Goal: Task Accomplishment & Management: Manage account settings

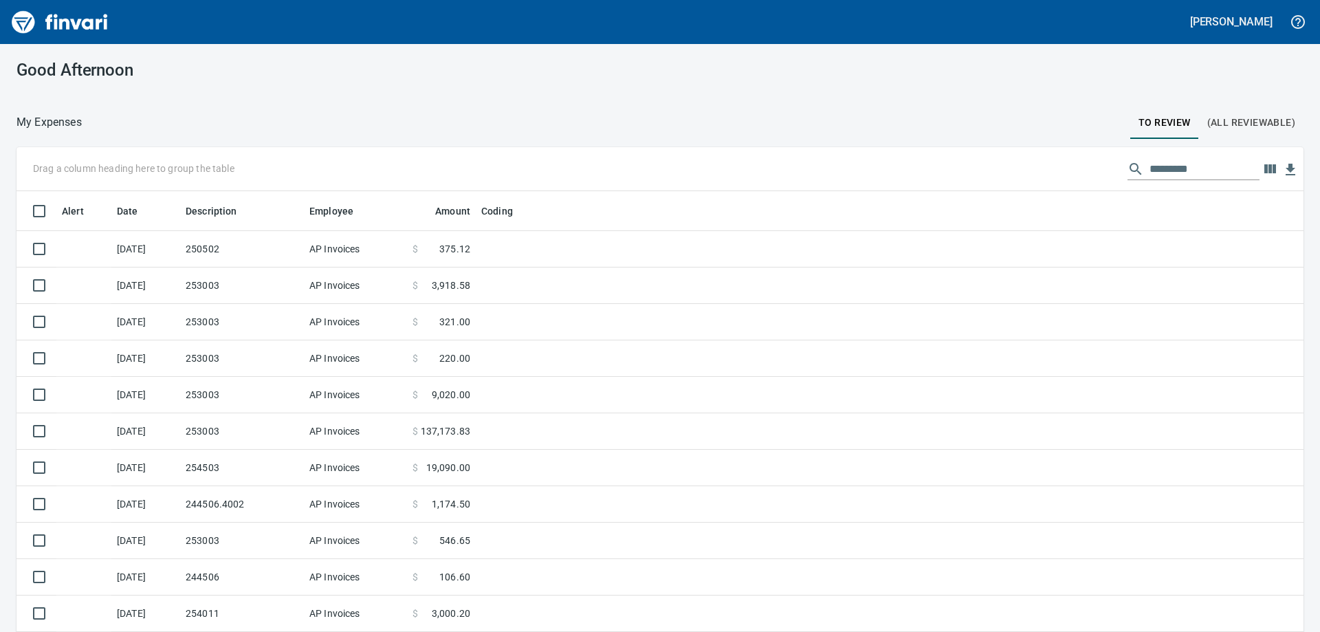
scroll to position [470, 1256]
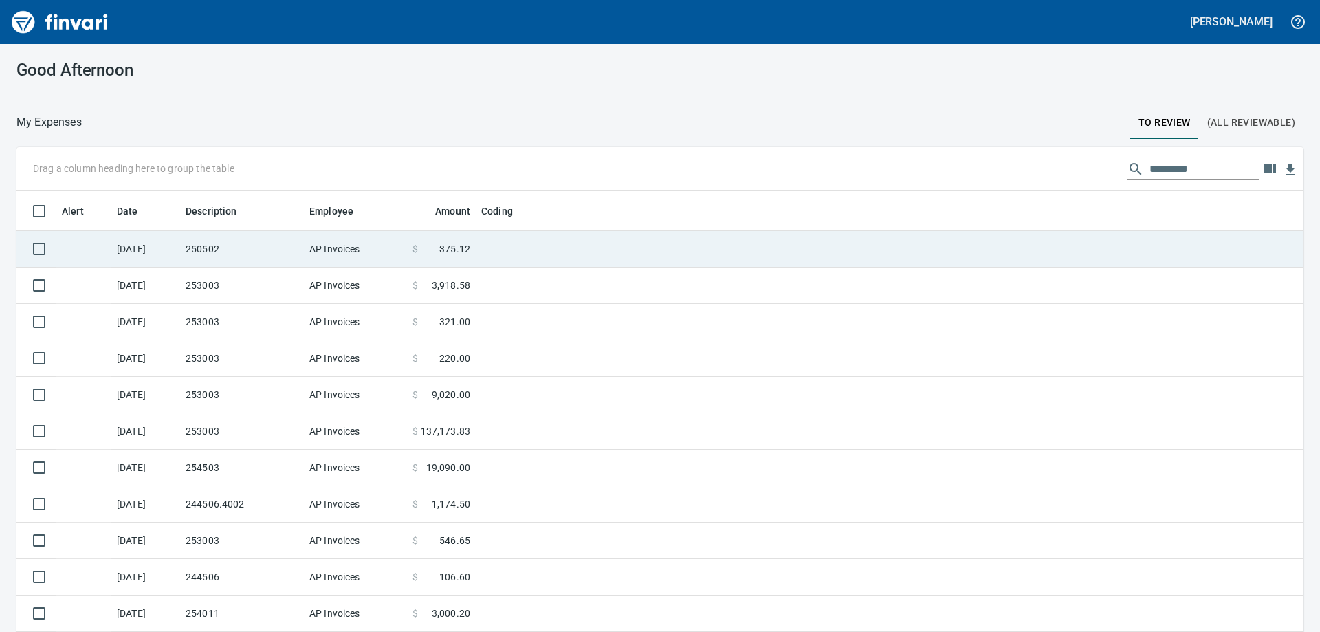
click at [213, 248] on td "250502" at bounding box center [242, 249] width 124 height 36
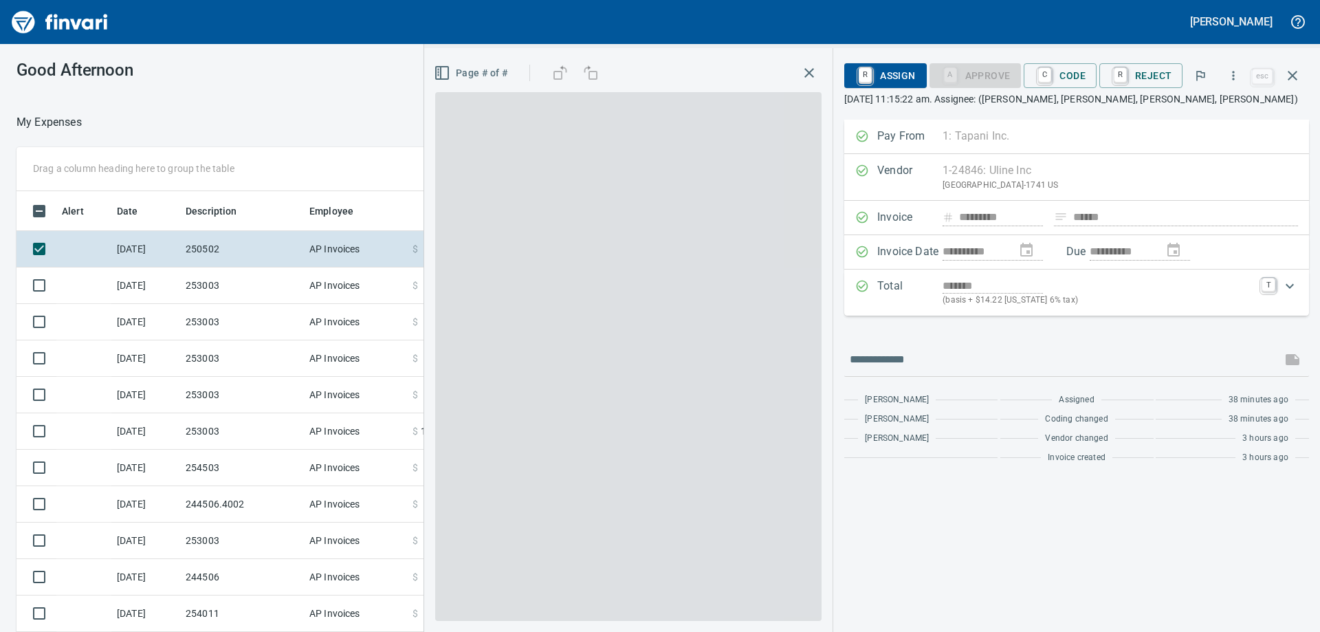
scroll to position [470, 913]
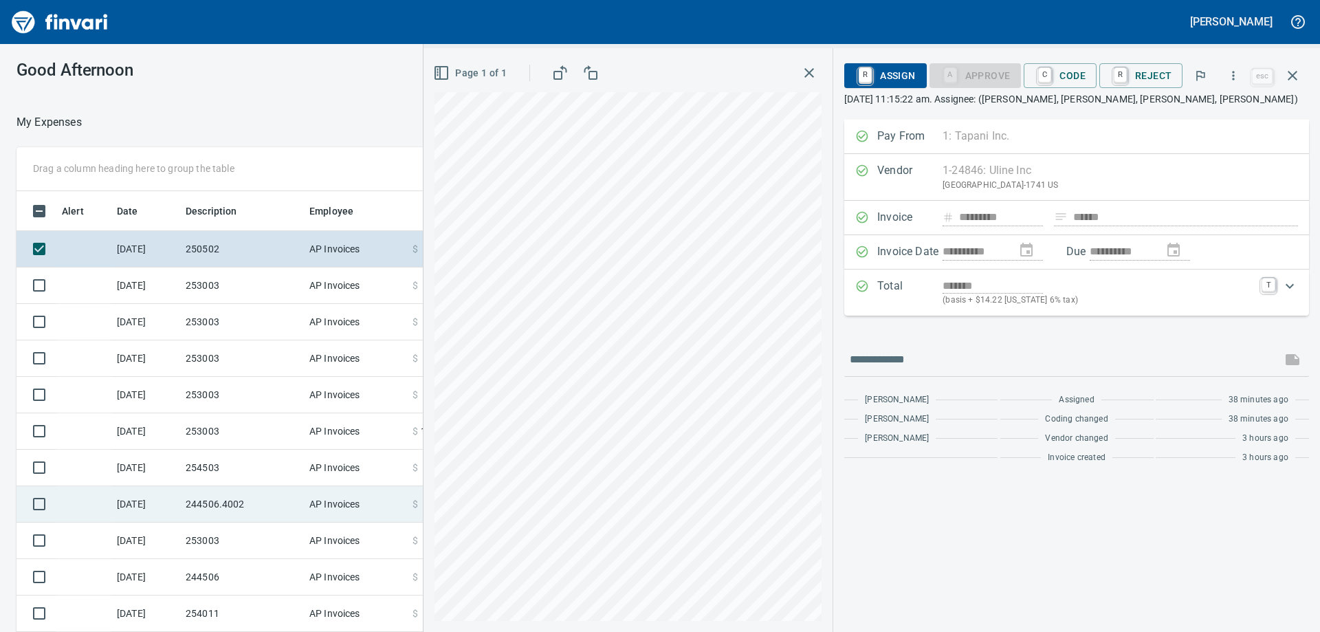
click at [233, 503] on td "244506.4002" at bounding box center [242, 504] width 124 height 36
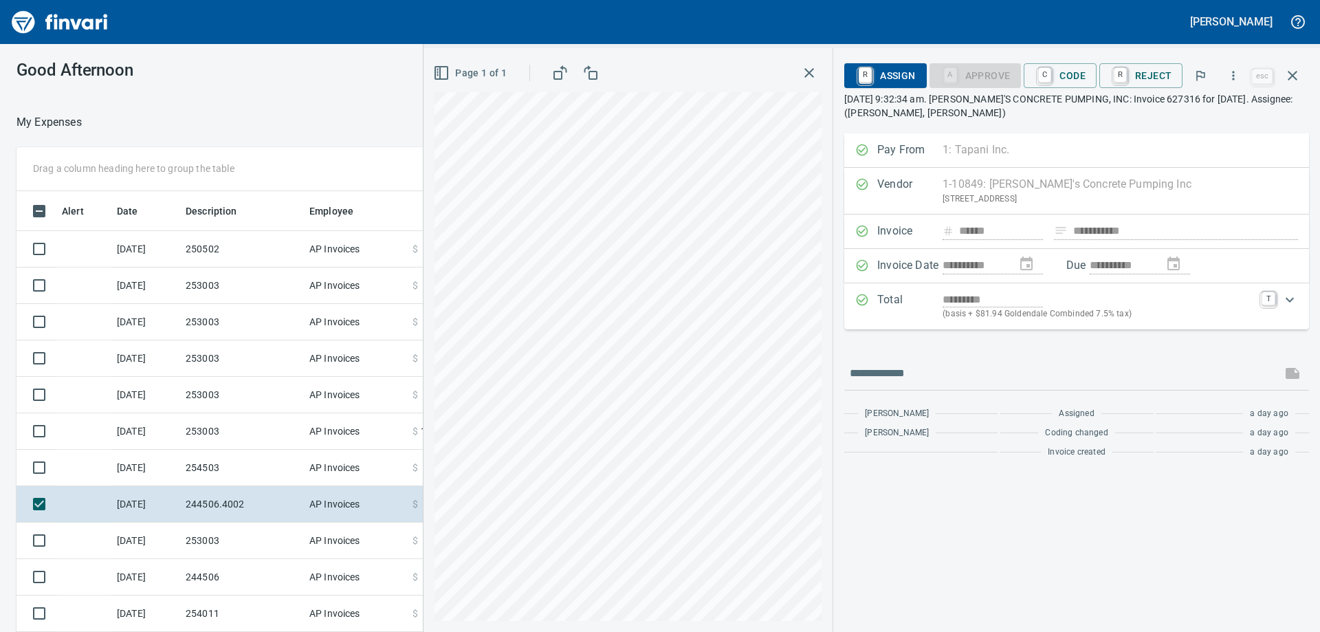
click at [1095, 111] on p "[DATE] 9:32:34 am. [PERSON_NAME]'S CONCRETE PUMPING, INC: Invoice 627316 for [D…" at bounding box center [1076, 106] width 465 height 28
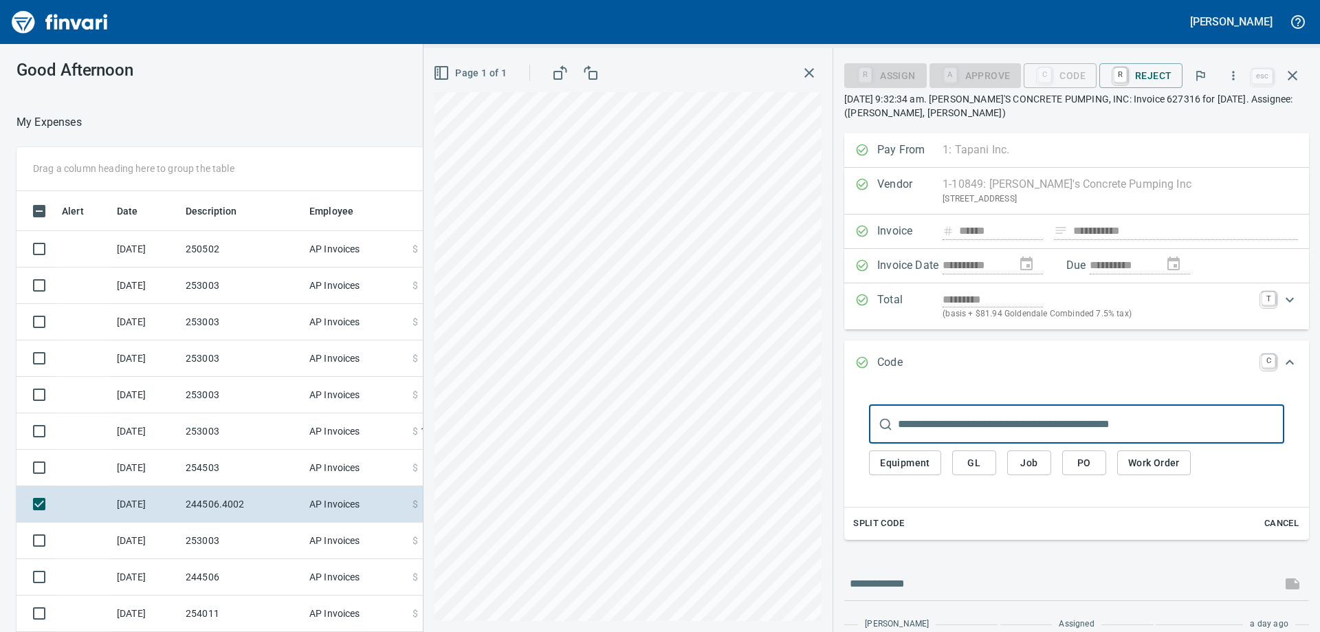
scroll to position [470, 913]
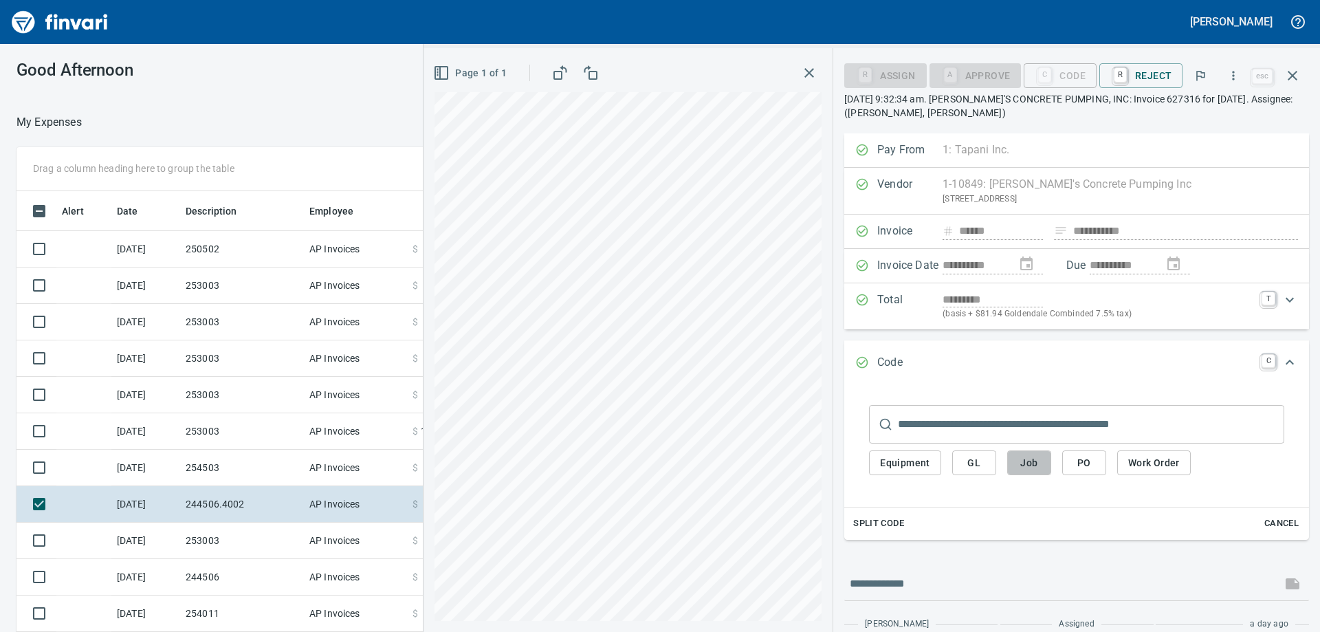
click at [1027, 468] on span "Job" at bounding box center [1029, 463] width 22 height 17
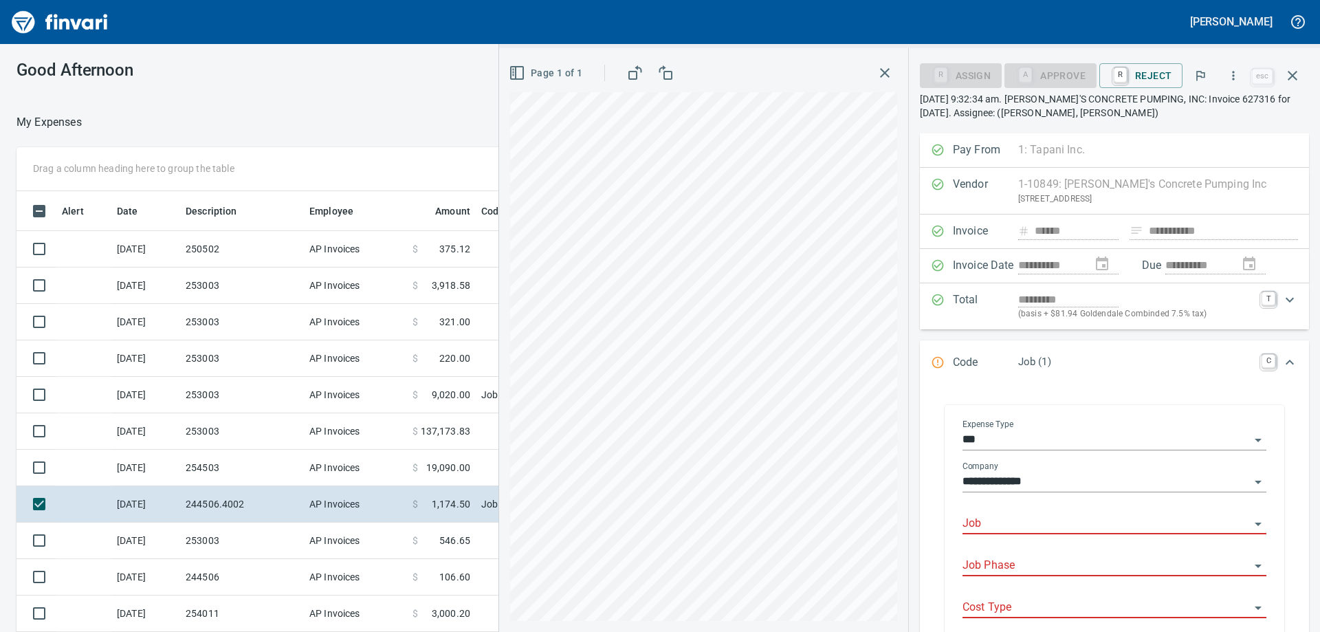
click at [1001, 521] on input "Job" at bounding box center [1106, 523] width 287 height 19
click at [1072, 563] on li "244506.: Bonneville Klickitat Hatchery" at bounding box center [1111, 559] width 292 height 33
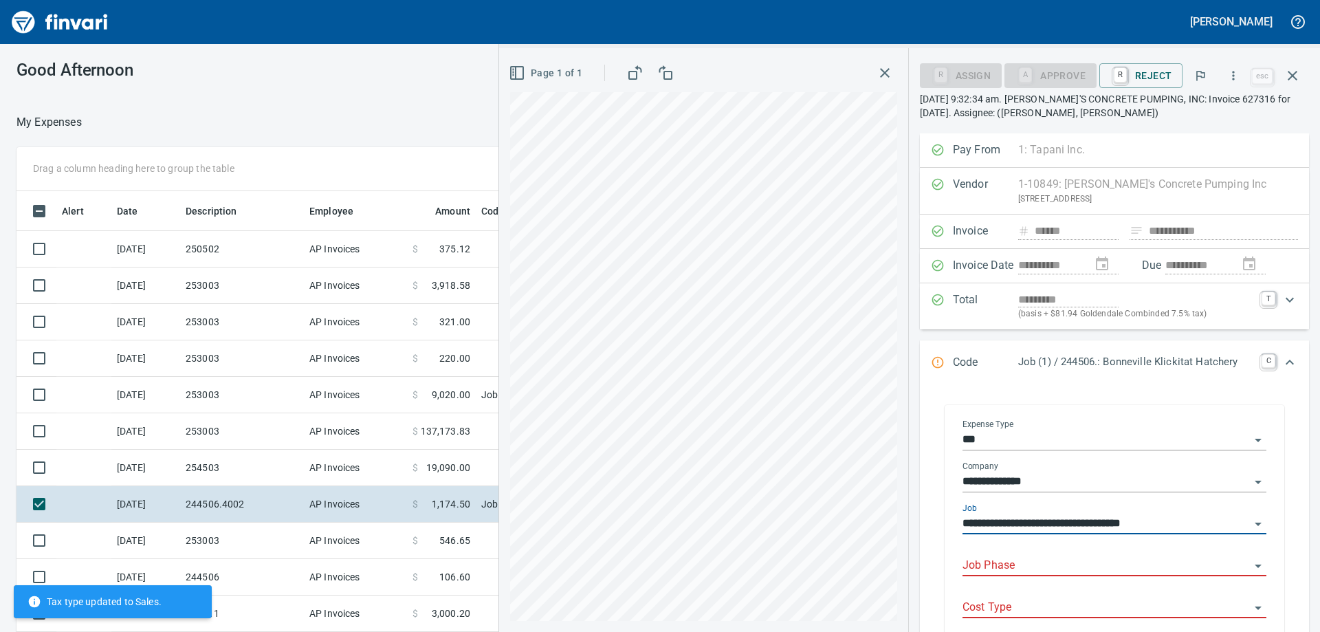
type input "**********"
click at [1032, 566] on input "Job Phase" at bounding box center [1106, 565] width 287 height 19
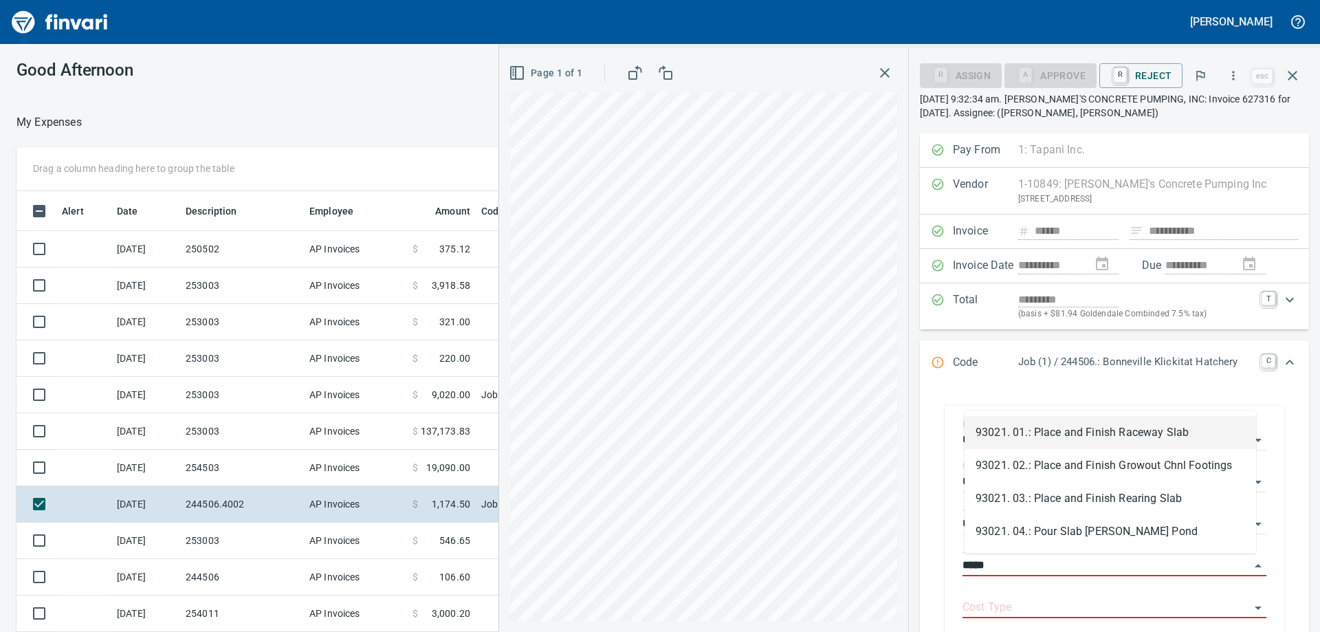
click at [1083, 438] on li "93021. 01.: Place and Finish Raceway Slab" at bounding box center [1111, 432] width 292 height 33
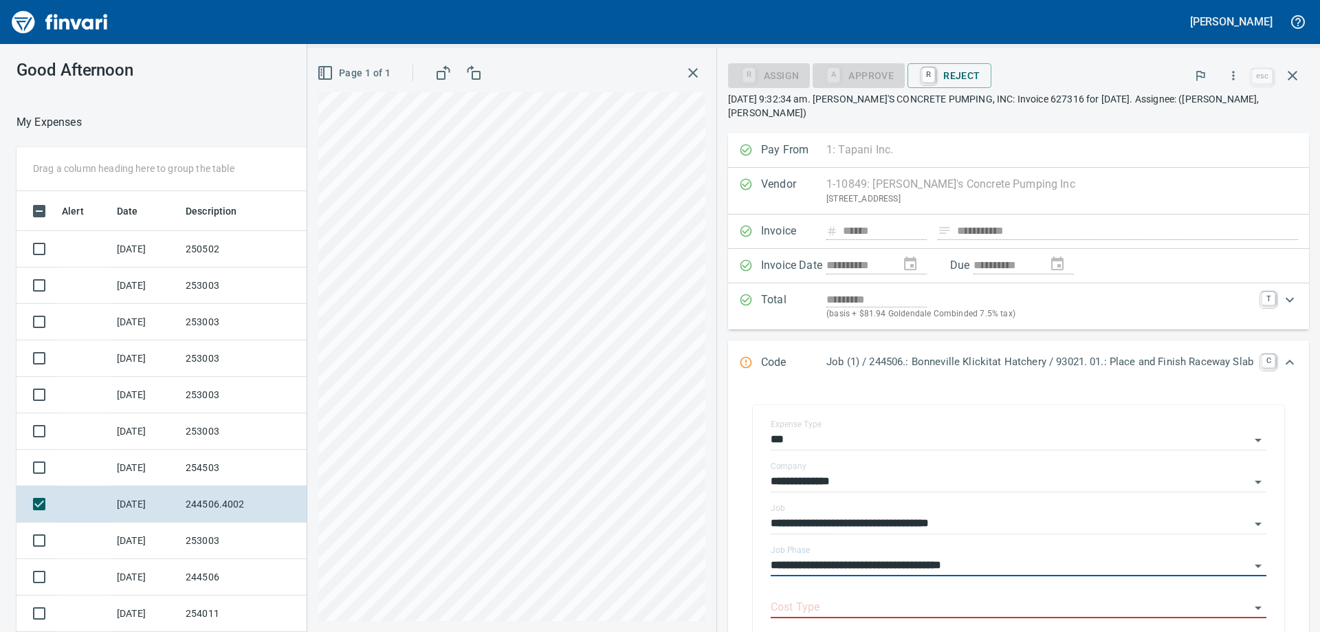
scroll to position [138, 0]
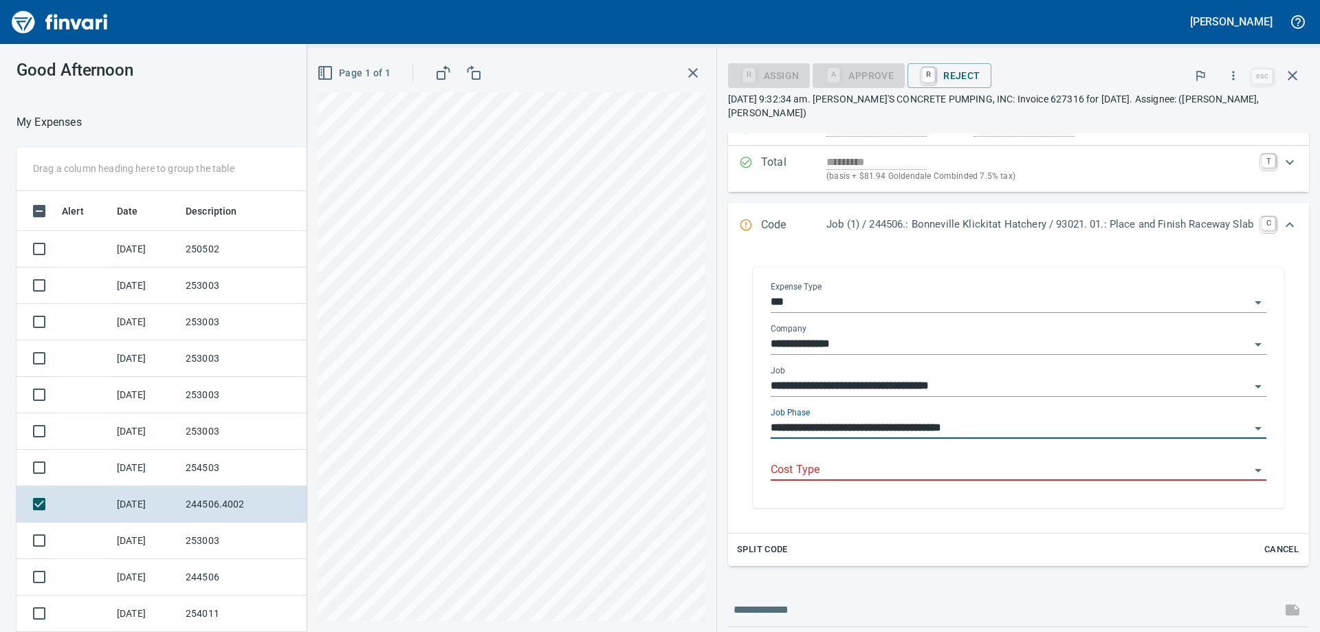
type input "**********"
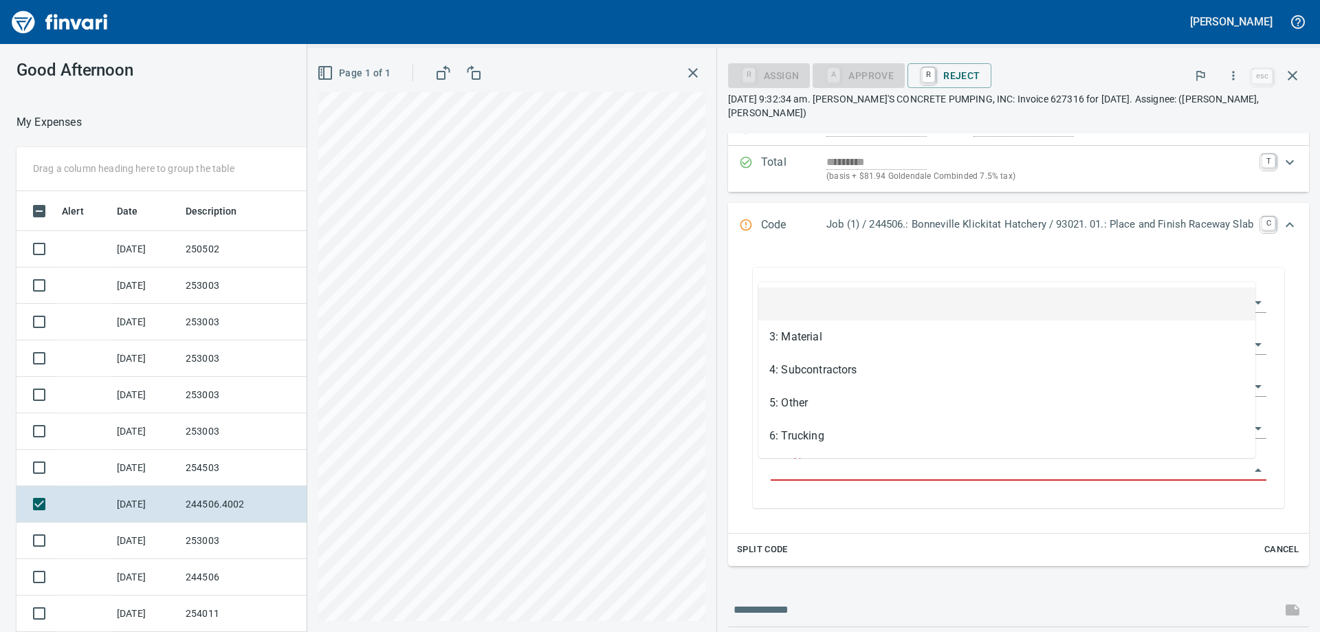
click at [807, 460] on body "[PERSON_NAME] Good Afternoon My Expenses To Review (All Reviewable) Drag a colu…" at bounding box center [660, 316] width 1320 height 632
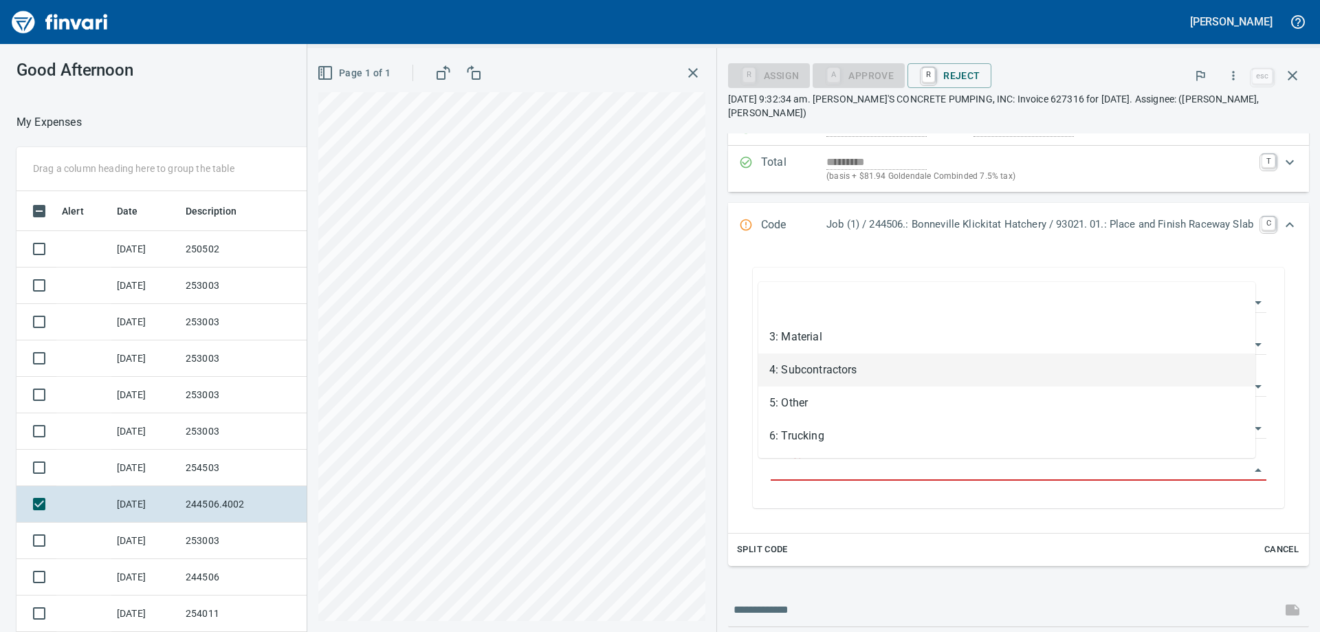
click at [811, 373] on li "4: Subcontractors" at bounding box center [1006, 369] width 497 height 33
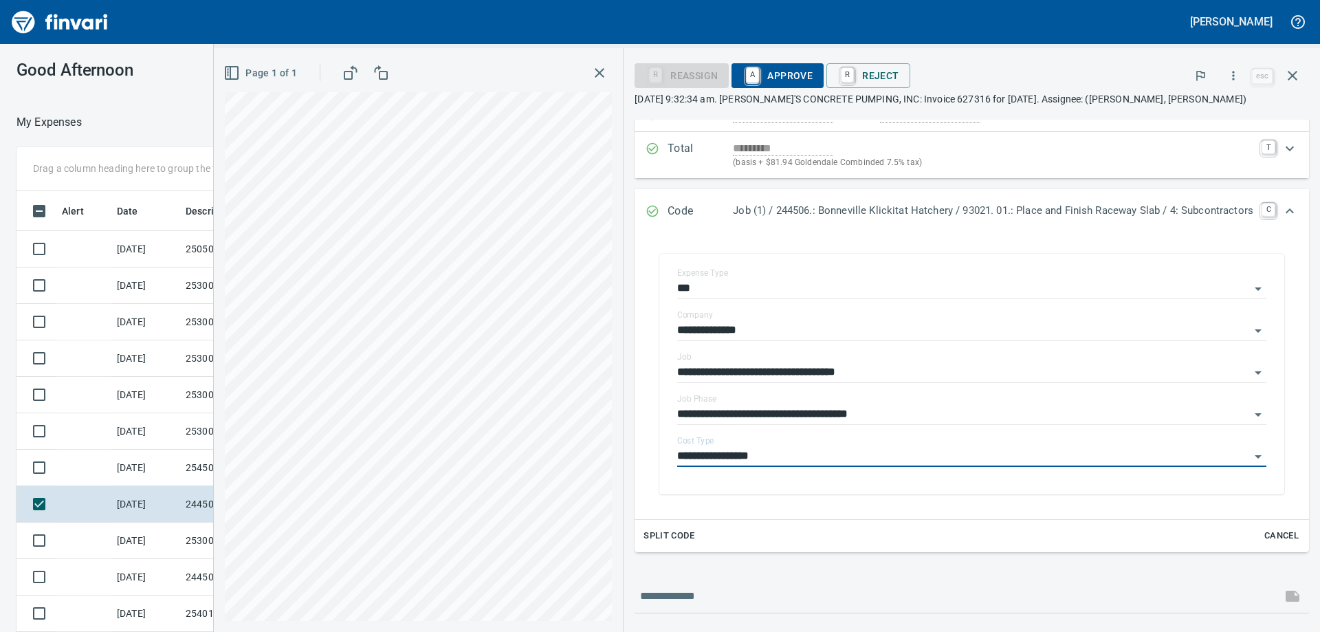
type input "**********"
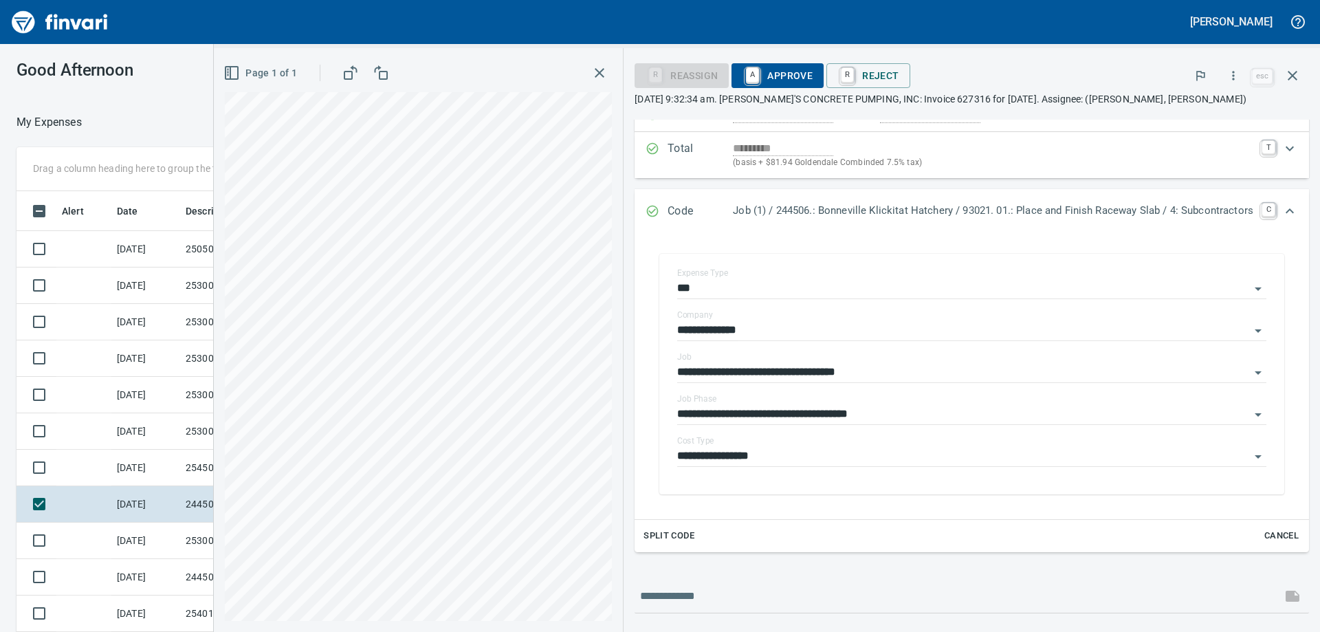
click at [1285, 465] on div "**********" at bounding box center [972, 374] width 653 height 268
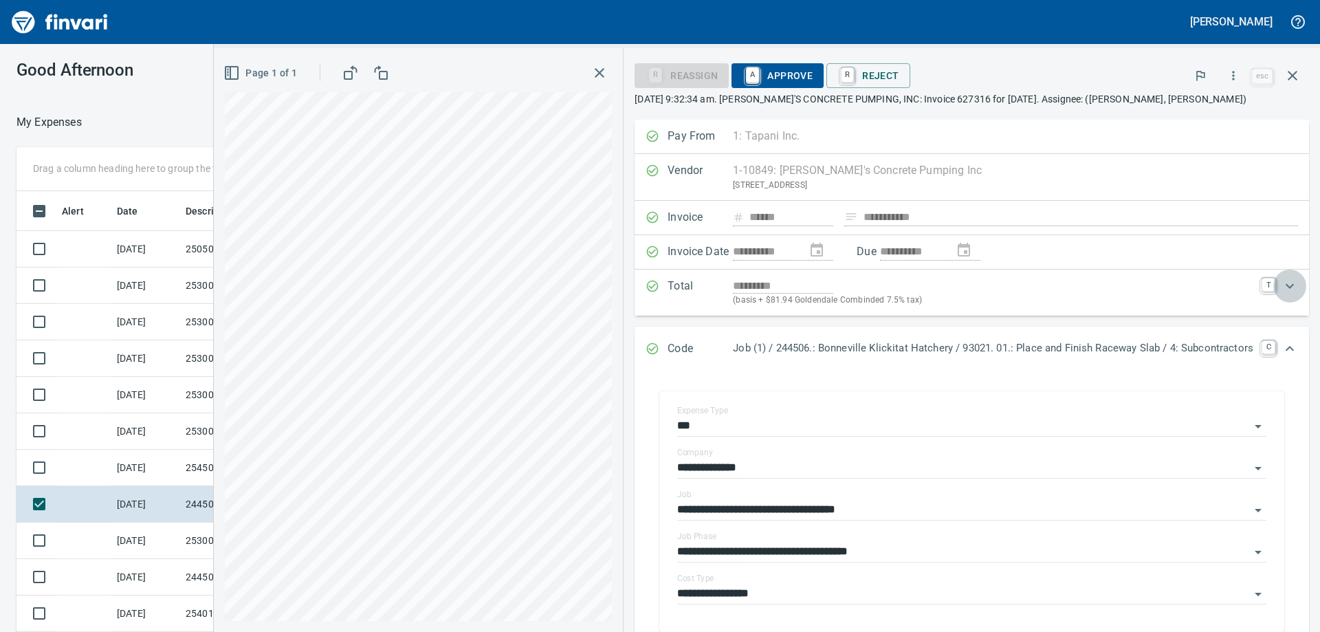
click at [1282, 284] on icon "Expand" at bounding box center [1290, 286] width 17 height 17
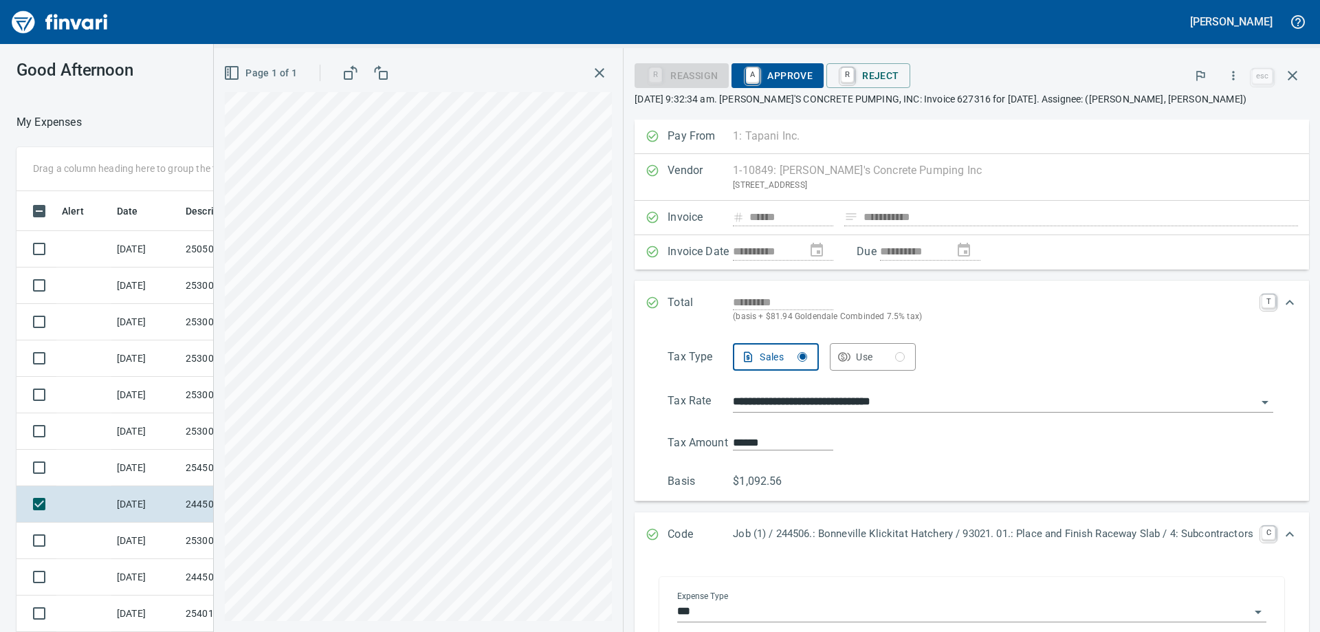
scroll to position [275, 0]
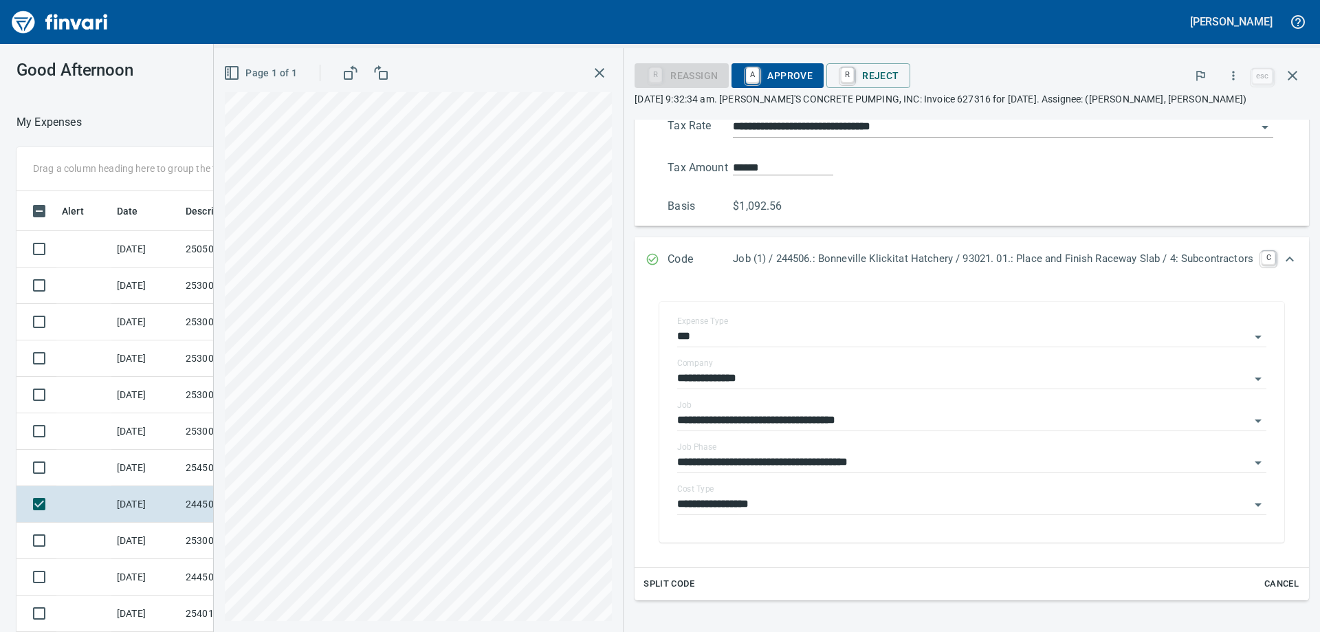
click at [965, 98] on p "[DATE] 9:32:34 am. [PERSON_NAME]'S CONCRETE PUMPING, INC: Invoice 627316 for [D…" at bounding box center [972, 99] width 675 height 14
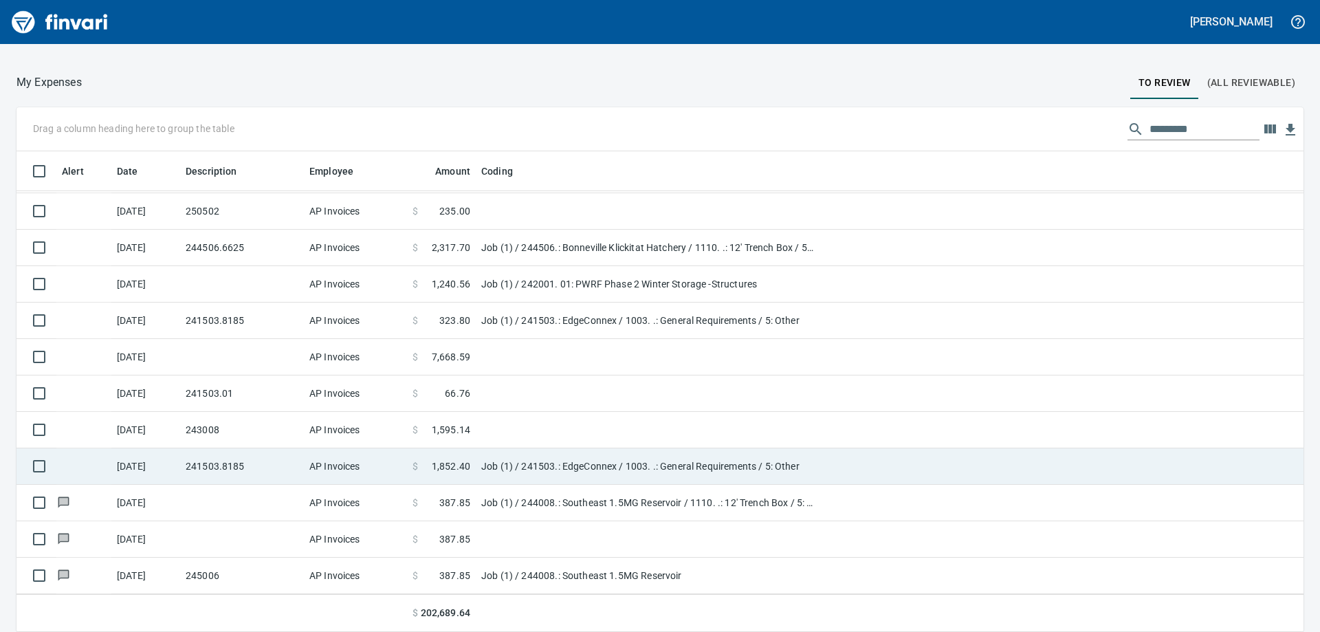
scroll to position [545, 0]
click at [247, 472] on td "241503.8185" at bounding box center [242, 467] width 124 height 36
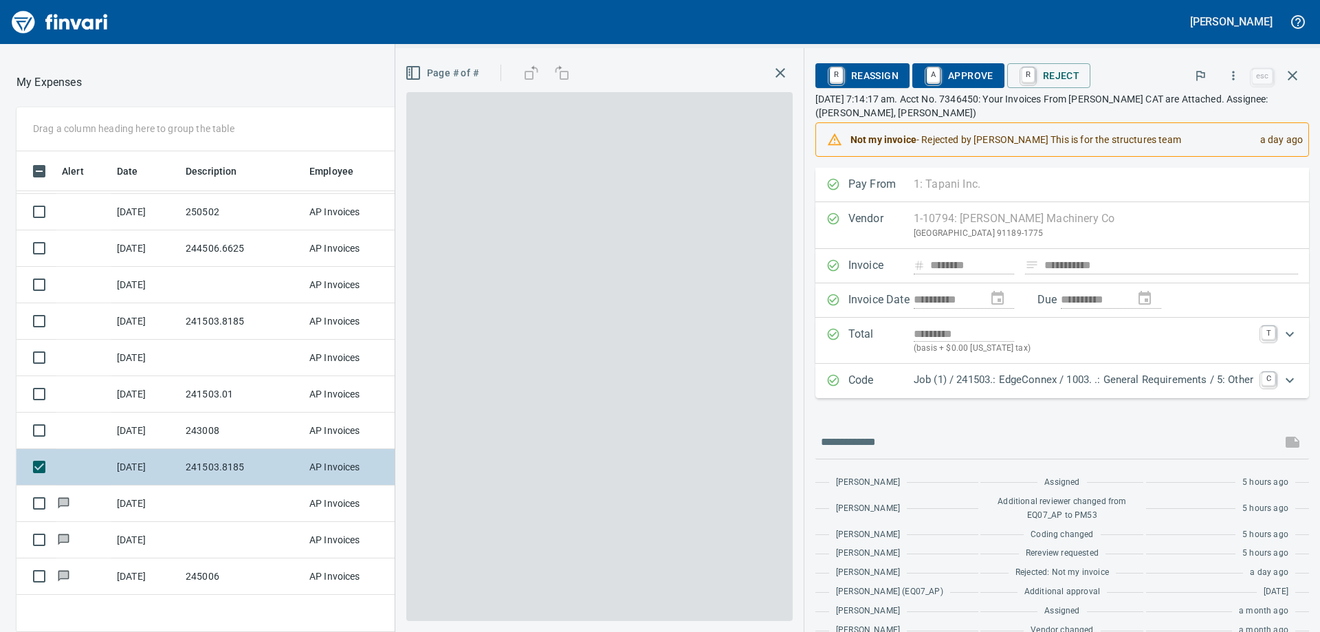
scroll to position [470, 913]
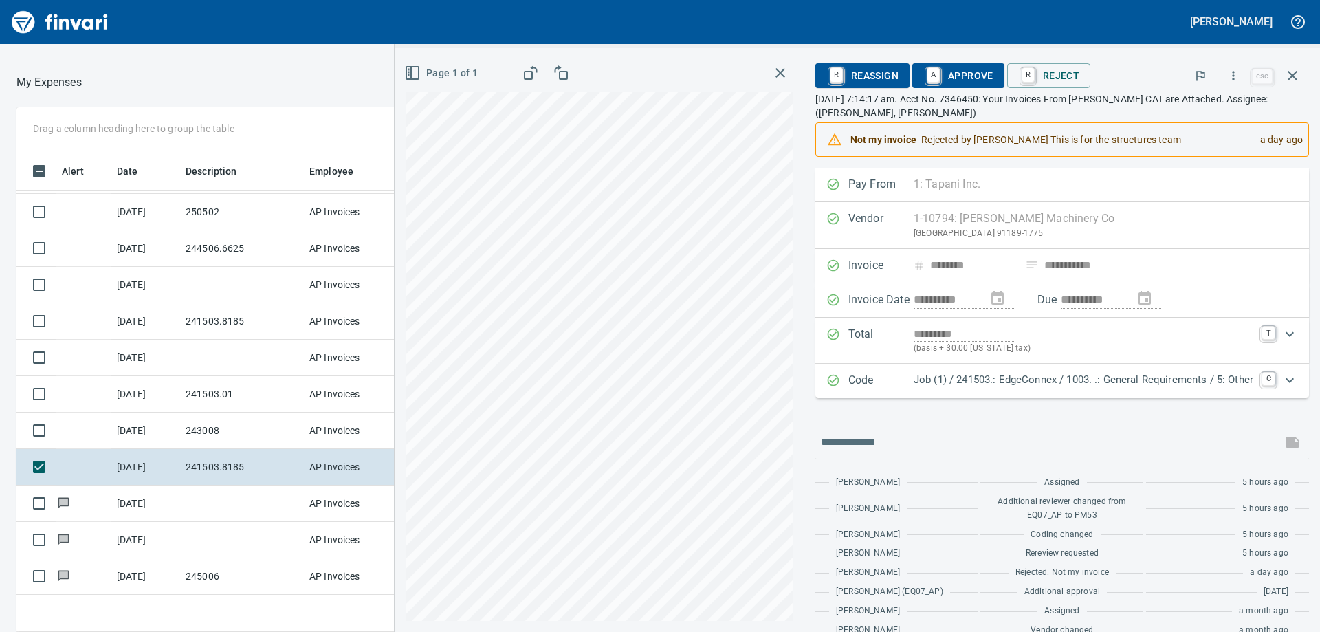
click at [1058, 101] on p "[DATE] 7:14:17 am. Acct No. 7346450: Your Invoices From [PERSON_NAME] CAT are A…" at bounding box center [1063, 106] width 494 height 28
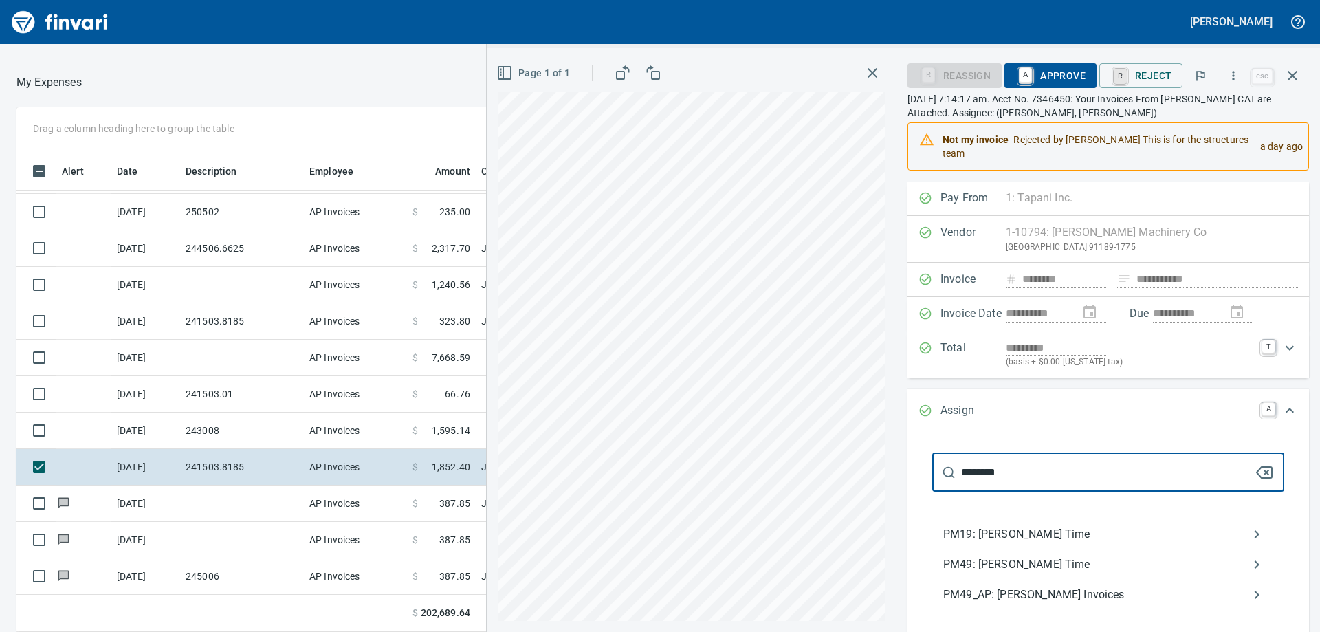
type input "********"
click at [1051, 591] on span "PM49_AP: [PERSON_NAME] Invoices" at bounding box center [1097, 595] width 308 height 17
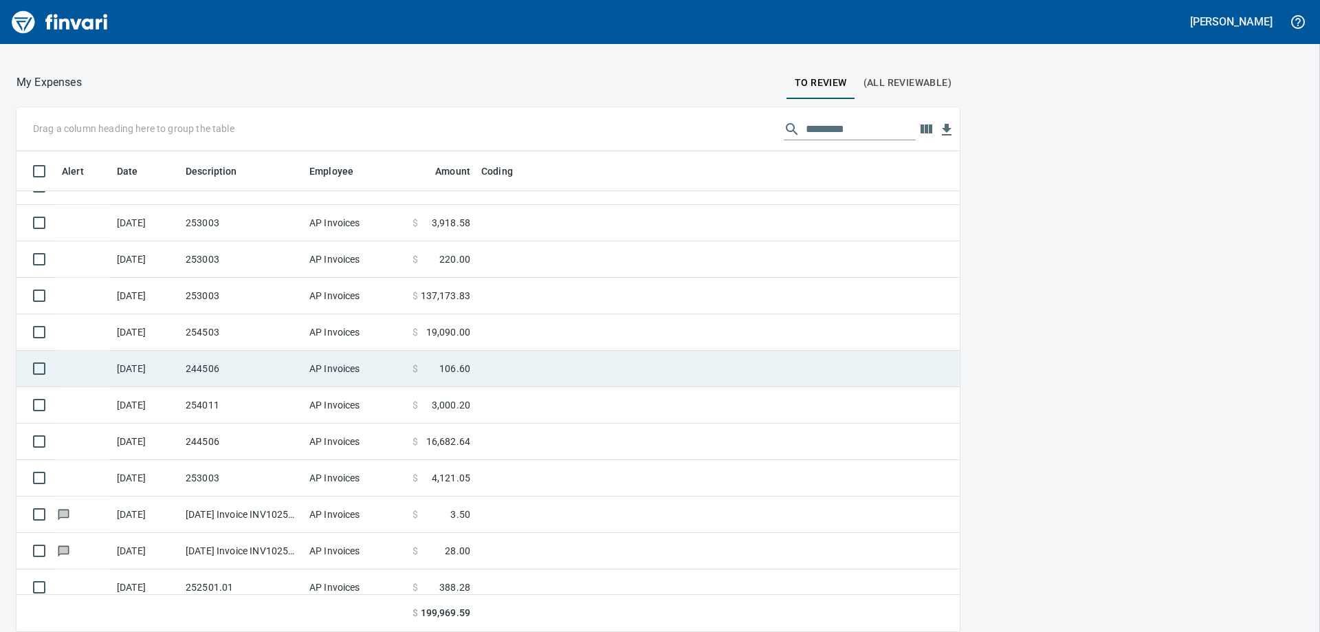
scroll to position [0, 0]
